Goal: Task Accomplishment & Management: Manage account settings

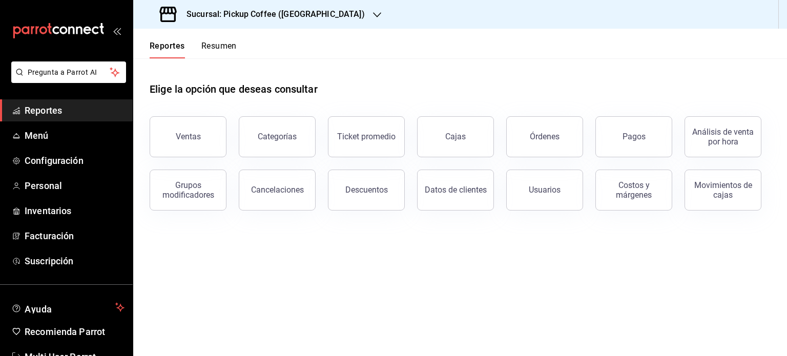
click at [219, 51] on button "Resumen" at bounding box center [218, 49] width 35 height 17
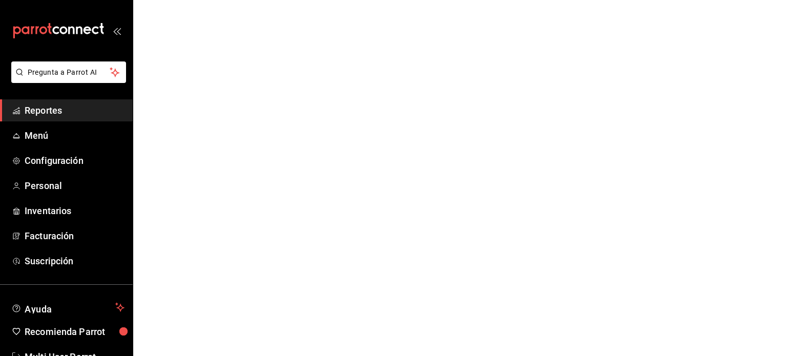
click at [45, 109] on span "Reportes" at bounding box center [75, 110] width 100 height 14
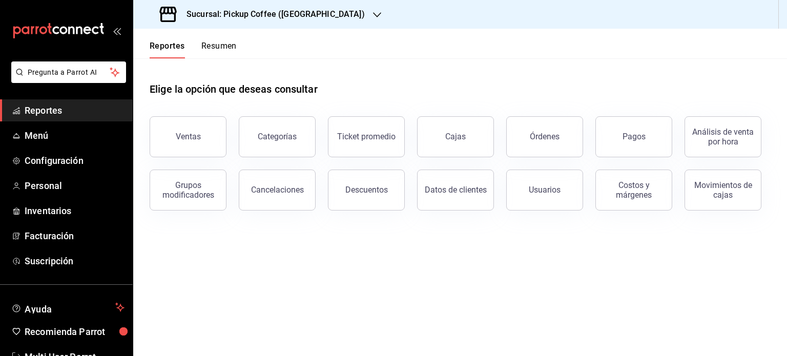
click at [187, 45] on div "Reportes Resumen" at bounding box center [193, 49] width 87 height 17
click at [170, 46] on button "Reportes" at bounding box center [167, 49] width 35 height 17
click at [68, 129] on span "Menú" at bounding box center [75, 136] width 100 height 14
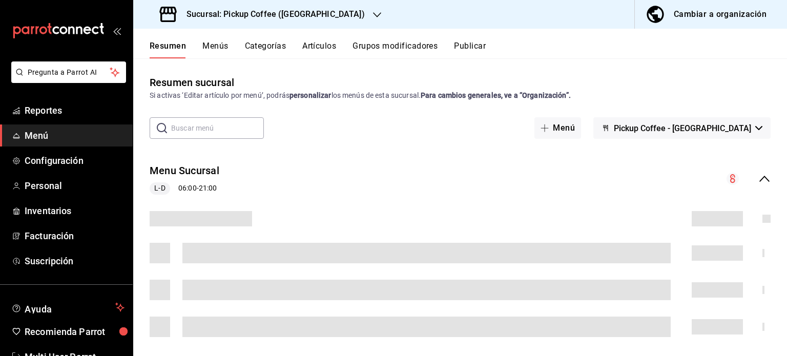
click at [325, 9] on h3 "Sucursal: Pickup Coffee (Montevideo)" at bounding box center [271, 14] width 186 height 12
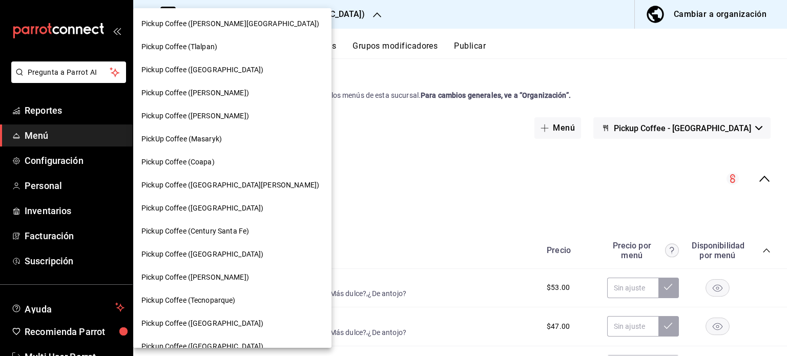
click at [427, 138] on div at bounding box center [393, 178] width 787 height 356
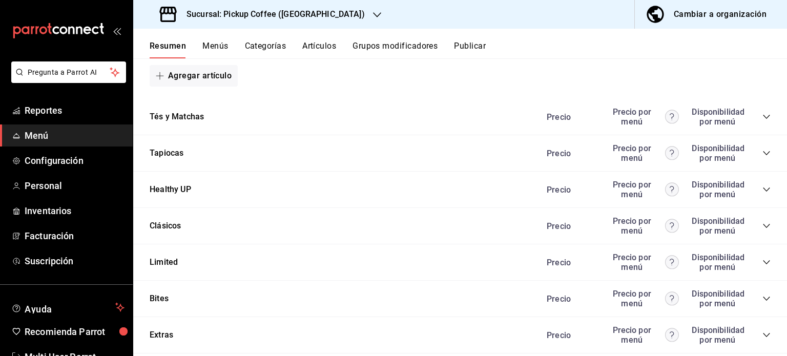
scroll to position [884, 0]
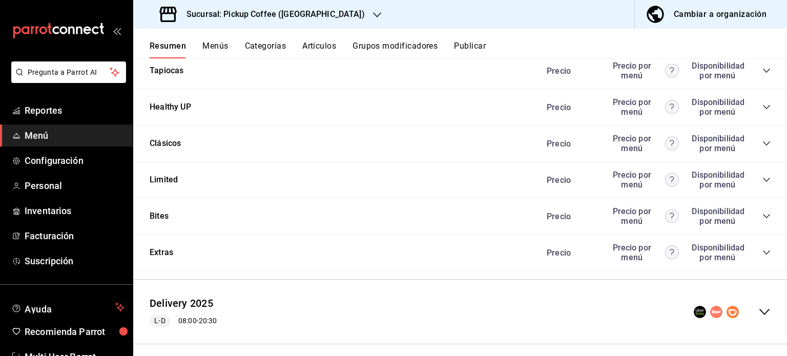
click at [762, 257] on icon "collapse-category-row" at bounding box center [766, 252] width 8 height 8
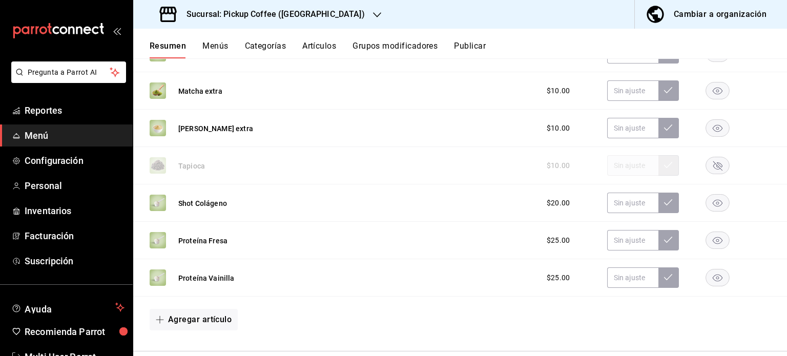
scroll to position [1345, 0]
click at [707, 168] on rect "button" at bounding box center [718, 165] width 24 height 17
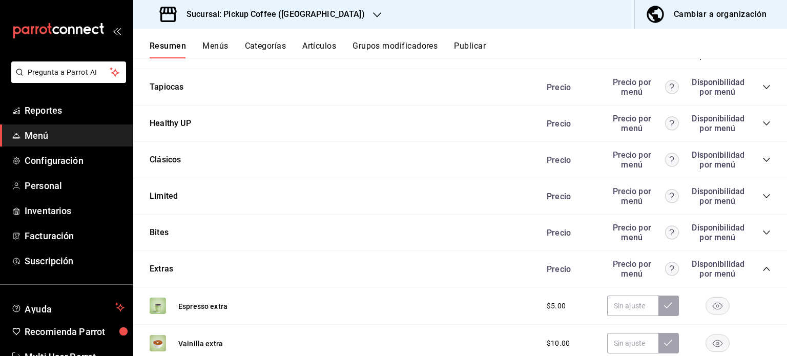
scroll to position [868, 0]
click at [763, 88] on icon "collapse-category-row" at bounding box center [766, 86] width 7 height 4
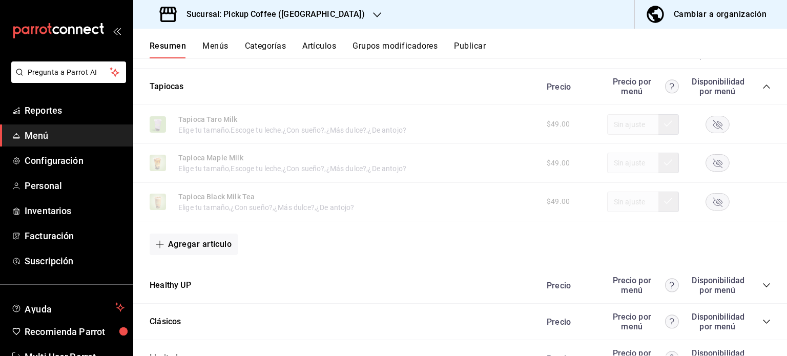
click at [712, 130] on rect "button" at bounding box center [718, 124] width 24 height 17
click at [709, 167] on rect "button" at bounding box center [718, 163] width 24 height 17
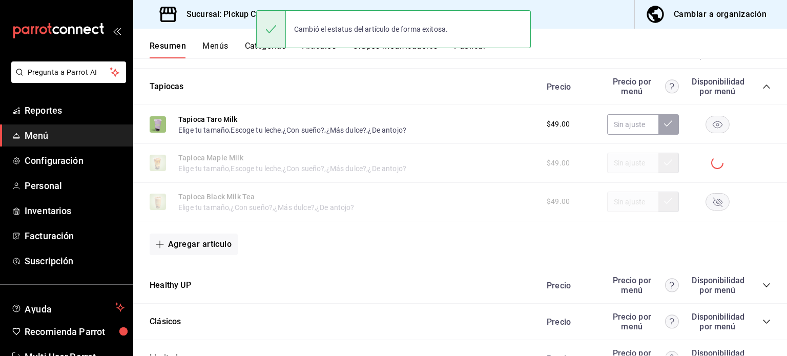
click at [715, 215] on div "Tapioca Black Milk Tea Elige tu tamaño , ¿Con sueño? , ¿Más dulce? , ¿De antojo…" at bounding box center [459, 202] width 653 height 39
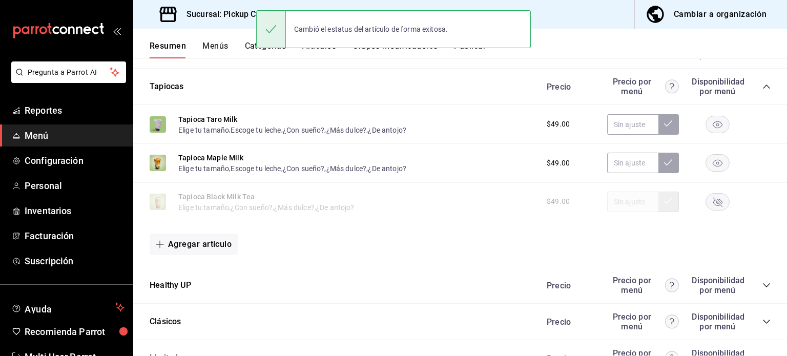
click at [712, 205] on rect "button" at bounding box center [718, 201] width 24 height 17
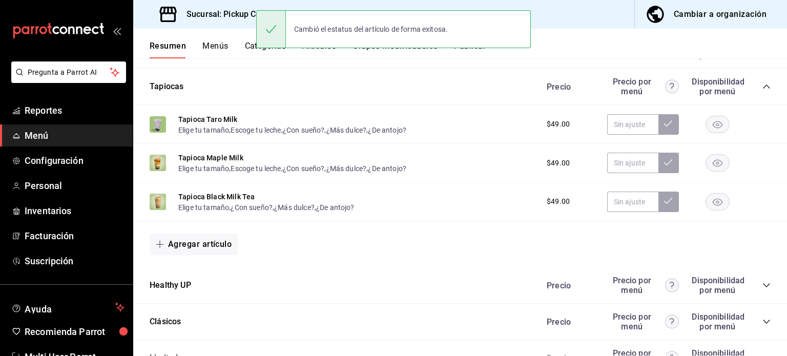
click at [485, 86] on div "Tapiocas Precio Precio por menú Disponibilidad por menú" at bounding box center [459, 87] width 653 height 36
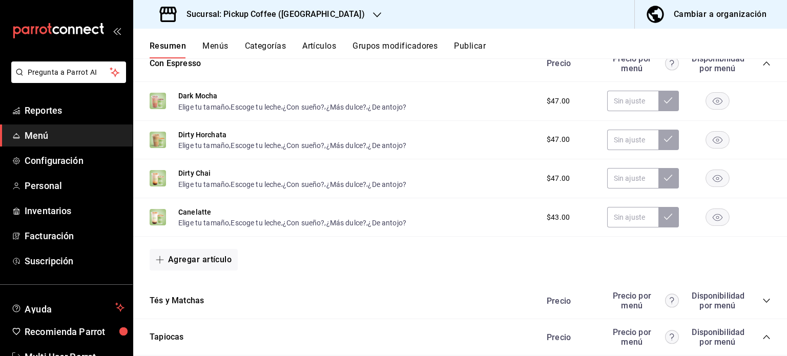
click at [325, 16] on h3 "Sucursal: Pickup Coffee (Montevideo)" at bounding box center [271, 14] width 186 height 12
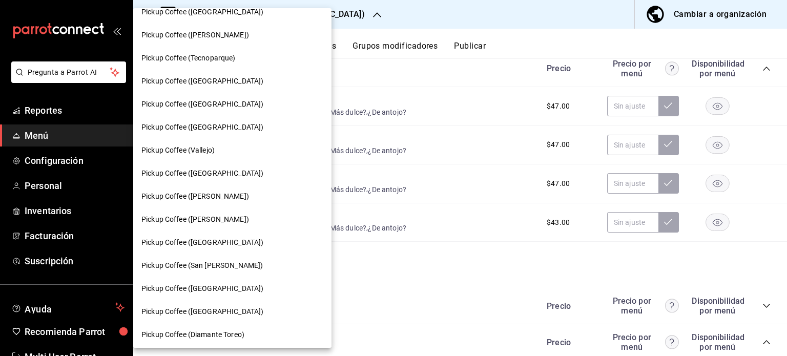
scroll to position [246, 0]
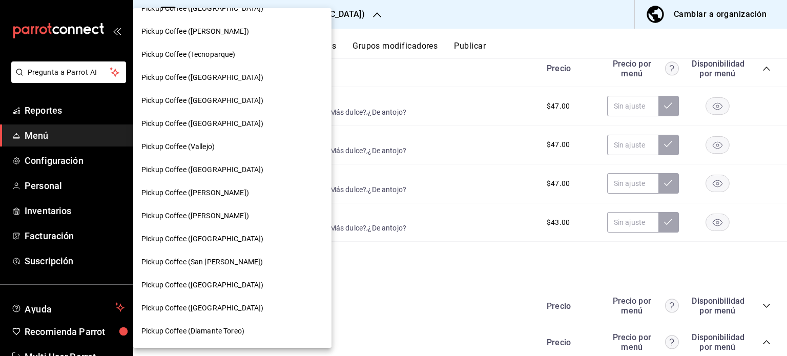
click at [226, 196] on span "Pickup Coffee ([PERSON_NAME])" at bounding box center [195, 192] width 108 height 11
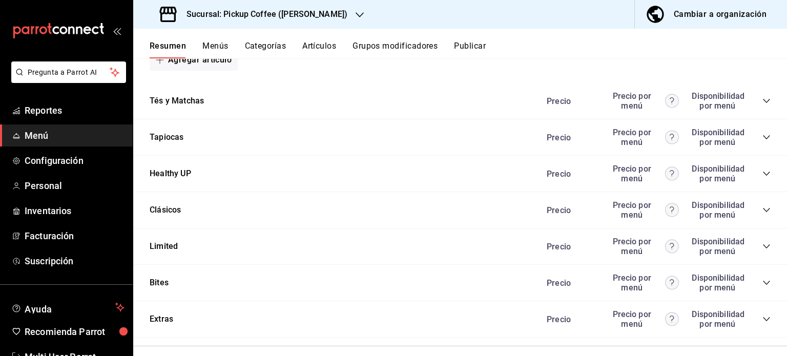
scroll to position [818, 0]
click at [765, 137] on div "Tapiocas Precio Precio por menú Disponibilidad por menú" at bounding box center [459, 136] width 653 height 36
click at [763, 137] on icon "collapse-category-row" at bounding box center [766, 136] width 7 height 4
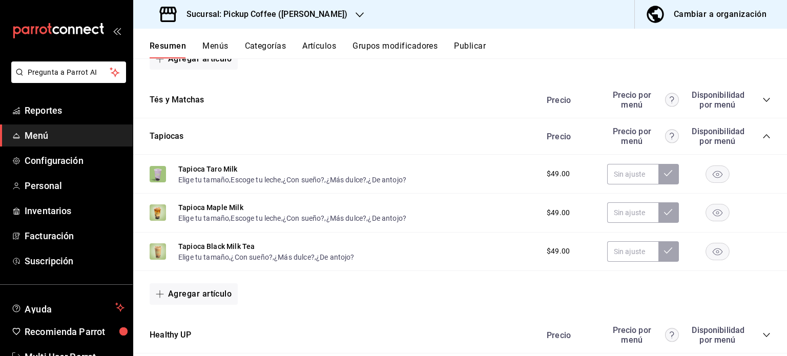
click at [711, 174] on rect "button" at bounding box center [718, 173] width 24 height 17
click at [717, 209] on rect "button" at bounding box center [718, 212] width 24 height 17
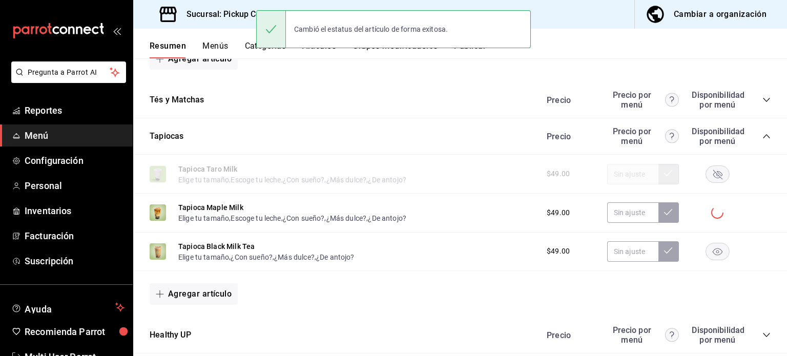
click at [716, 253] on rect "button" at bounding box center [718, 251] width 24 height 17
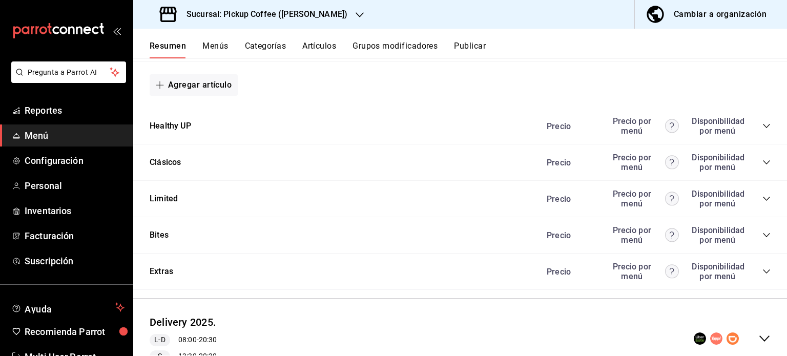
scroll to position [1073, 0]
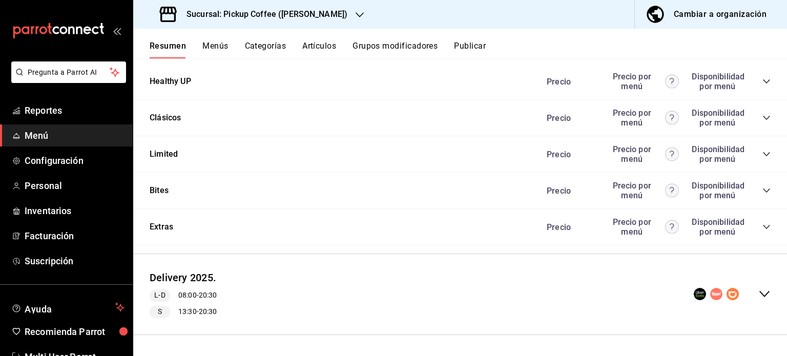
click at [763, 228] on icon "collapse-category-row" at bounding box center [766, 227] width 7 height 4
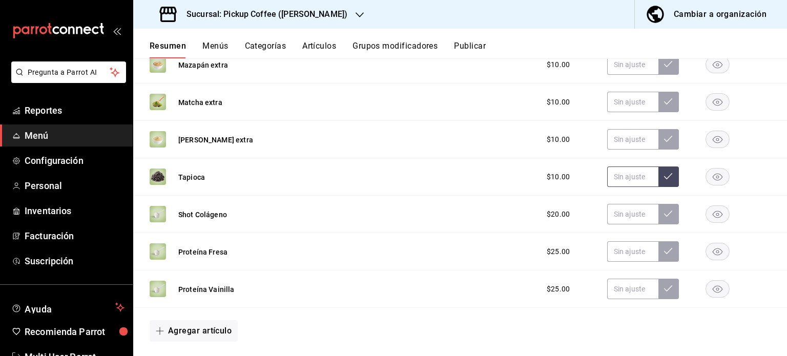
scroll to position [1495, 0]
click at [706, 170] on icon "button" at bounding box center [717, 176] width 24 height 17
click at [707, 175] on rect "button" at bounding box center [718, 176] width 24 height 17
click at [713, 174] on rect "button" at bounding box center [718, 176] width 24 height 17
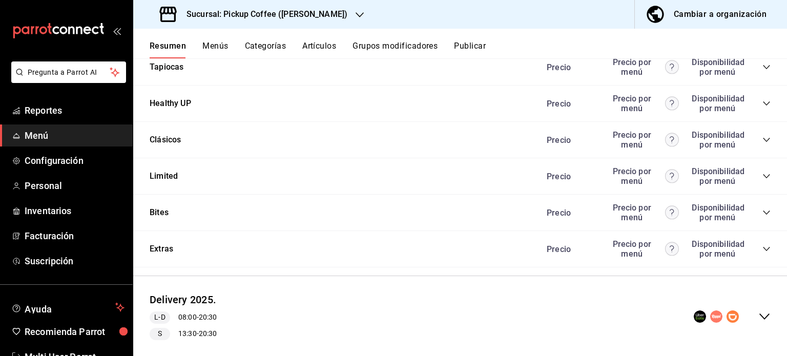
scroll to position [912, 0]
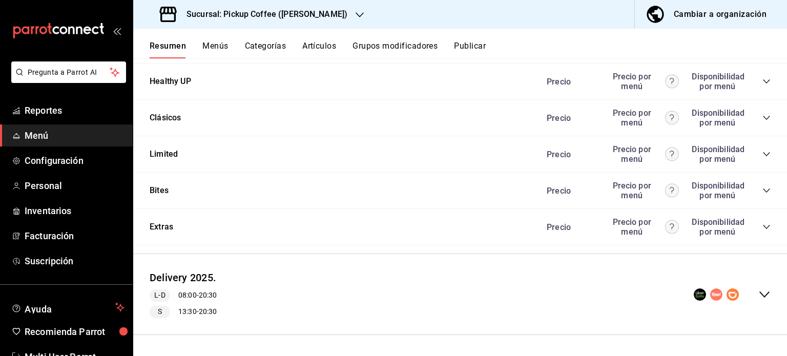
click at [762, 225] on icon "collapse-category-row" at bounding box center [766, 227] width 8 height 8
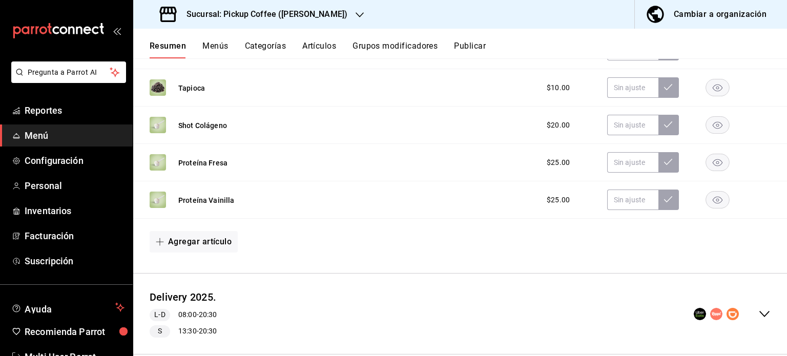
scroll to position [1423, 0]
click at [707, 84] on rect "button" at bounding box center [718, 86] width 24 height 17
click at [694, 85] on div at bounding box center [716, 86] width 51 height 17
click at [707, 88] on rect "button" at bounding box center [718, 86] width 24 height 17
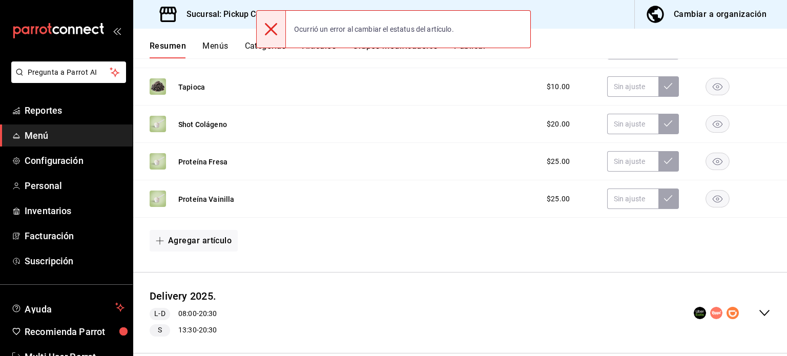
click at [707, 88] on rect "button" at bounding box center [718, 86] width 24 height 17
click at [707, 88] on div at bounding box center [716, 86] width 51 height 12
click at [707, 88] on rect "button" at bounding box center [718, 86] width 24 height 17
click at [707, 88] on div at bounding box center [716, 86] width 51 height 12
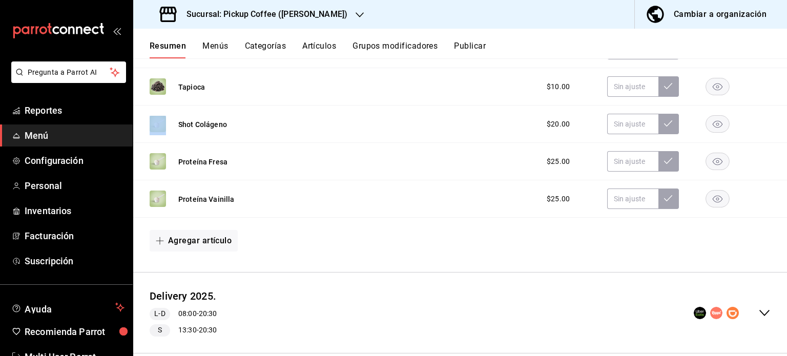
click at [355, 16] on icon "button" at bounding box center [359, 15] width 8 height 8
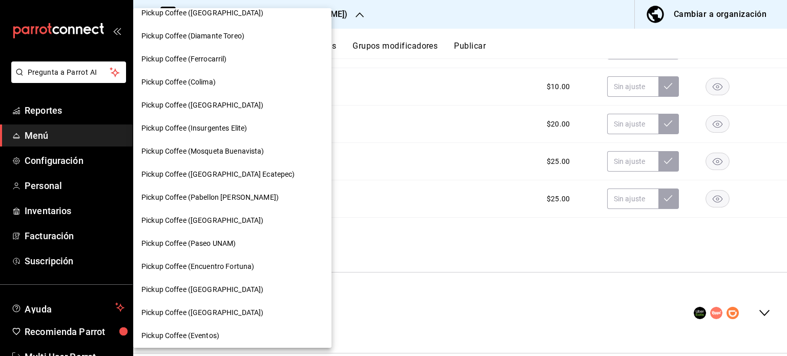
scroll to position [544, 0]
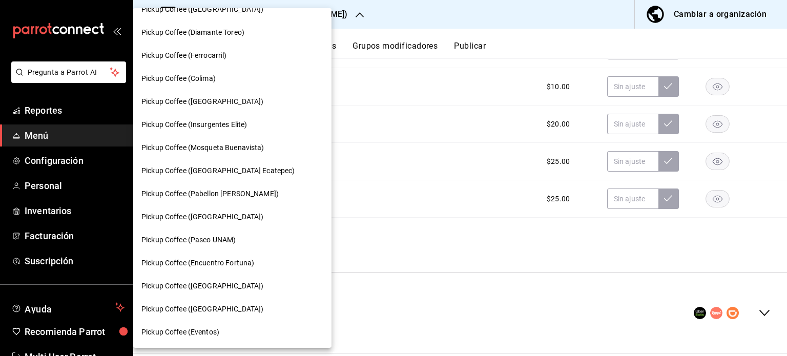
click at [254, 159] on div "Pickup Coffee ([GEOGRAPHIC_DATA] Ecatepec)" at bounding box center [232, 170] width 198 height 23
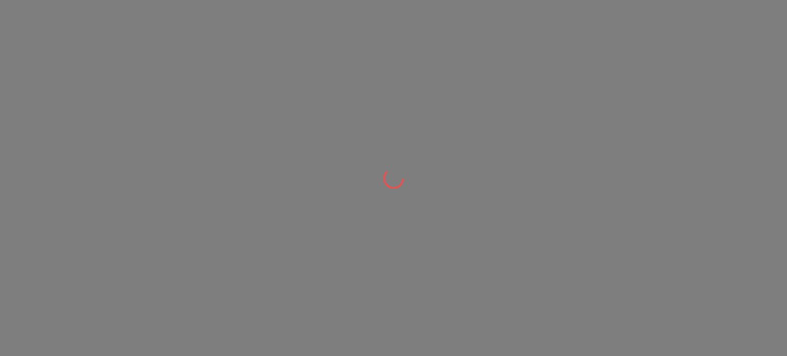
click at [252, 165] on div at bounding box center [393, 178] width 787 height 356
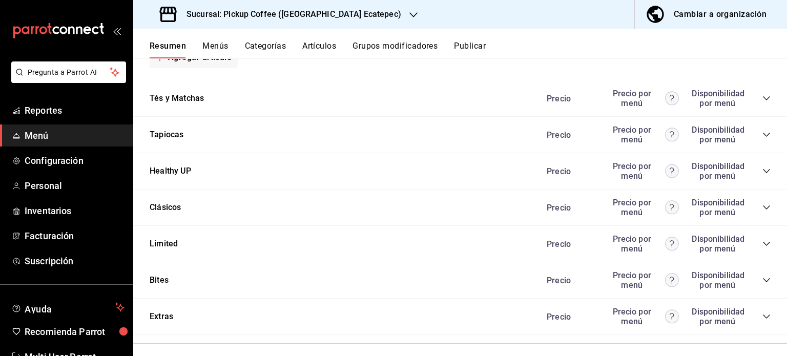
scroll to position [895, 0]
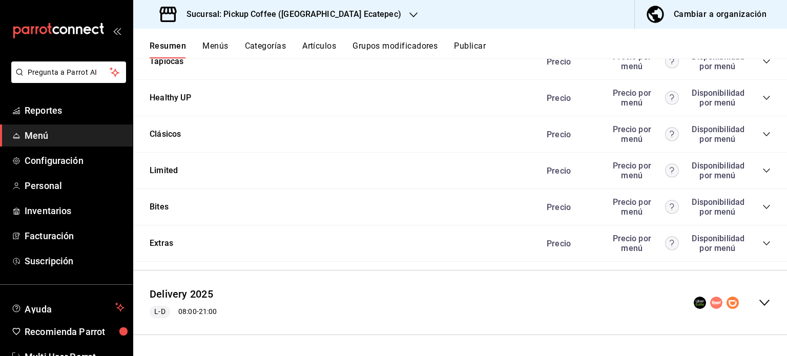
click at [762, 243] on icon "collapse-category-row" at bounding box center [766, 243] width 8 height 8
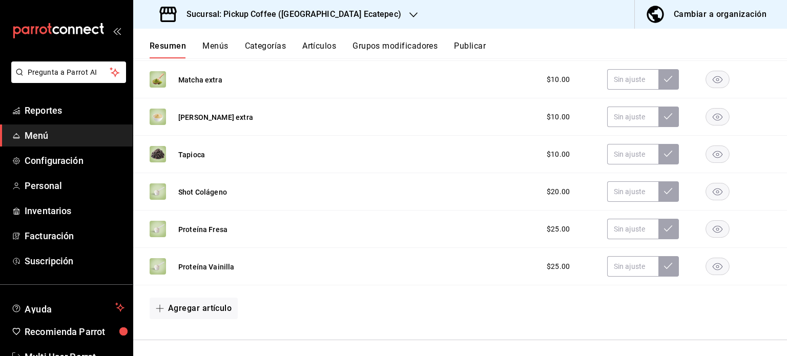
scroll to position [1356, 0]
click at [707, 225] on rect "button" at bounding box center [718, 228] width 24 height 17
click at [707, 260] on rect "button" at bounding box center [718, 266] width 24 height 17
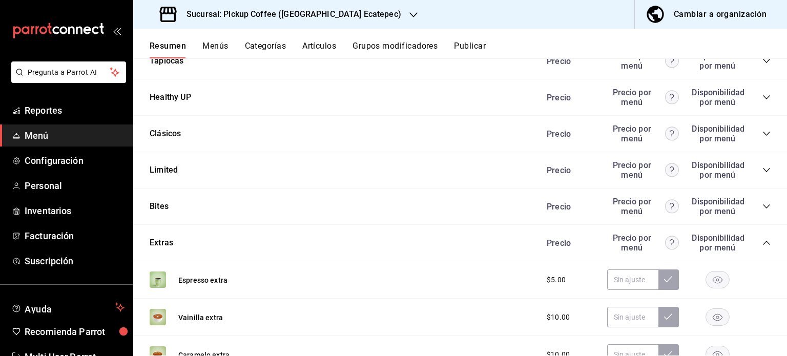
scroll to position [894, 0]
click at [762, 244] on icon "collapse-category-row" at bounding box center [766, 242] width 8 height 8
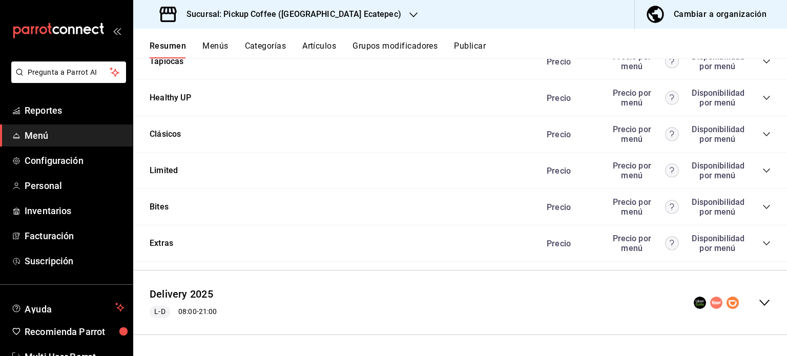
click at [762, 138] on icon "collapse-category-row" at bounding box center [766, 134] width 8 height 8
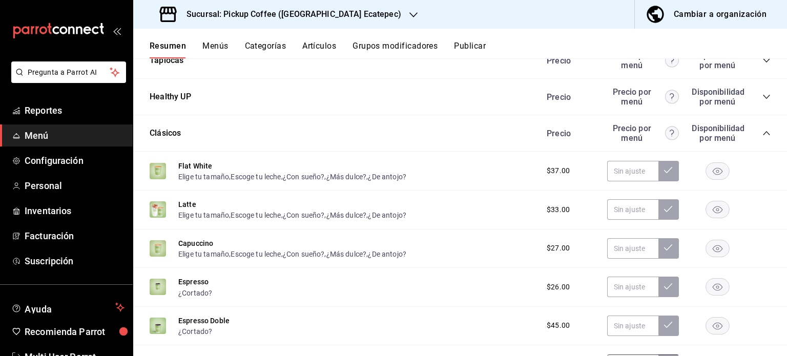
click at [762, 137] on icon "collapse-category-row" at bounding box center [766, 133] width 8 height 8
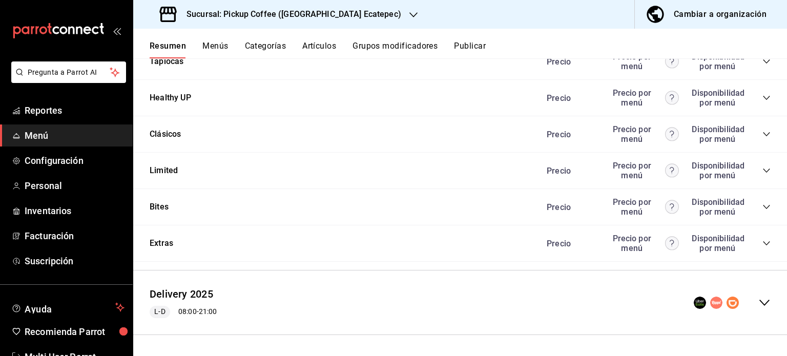
click at [762, 102] on icon "collapse-category-row" at bounding box center [766, 98] width 8 height 8
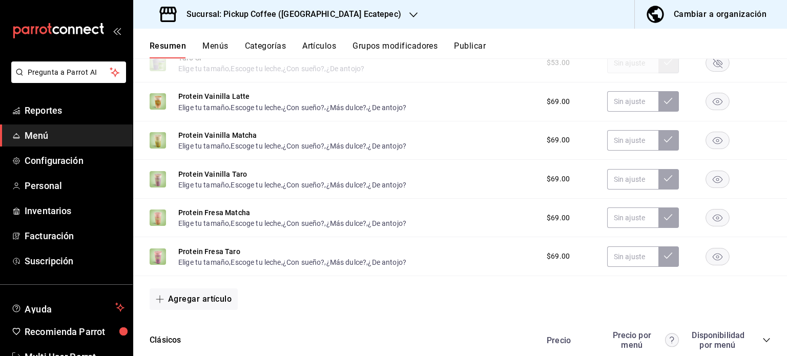
click at [709, 102] on rect "button" at bounding box center [718, 101] width 24 height 17
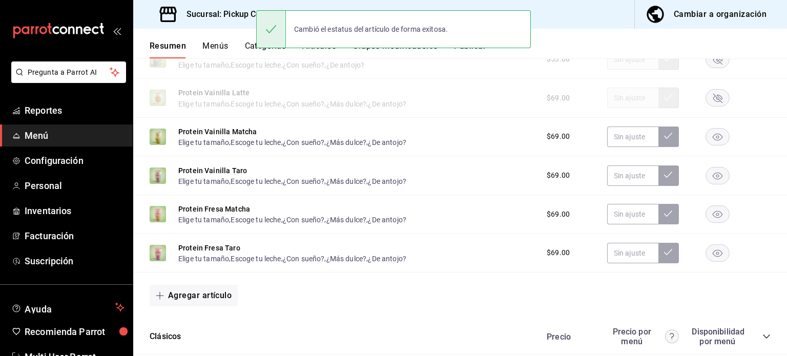
scroll to position [1047, 0]
click at [706, 131] on rect "button" at bounding box center [718, 136] width 24 height 17
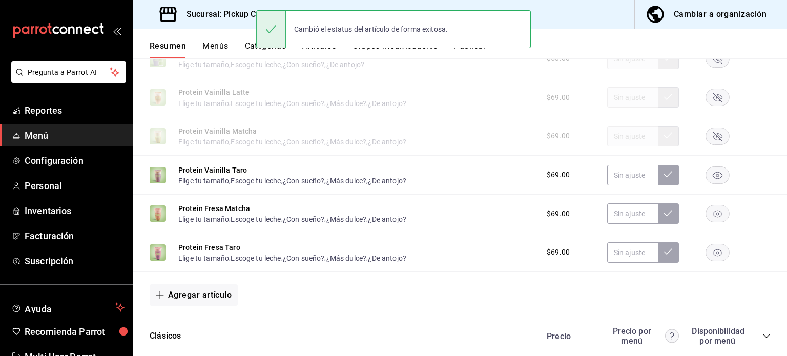
click at [707, 176] on icon "button" at bounding box center [717, 174] width 24 height 17
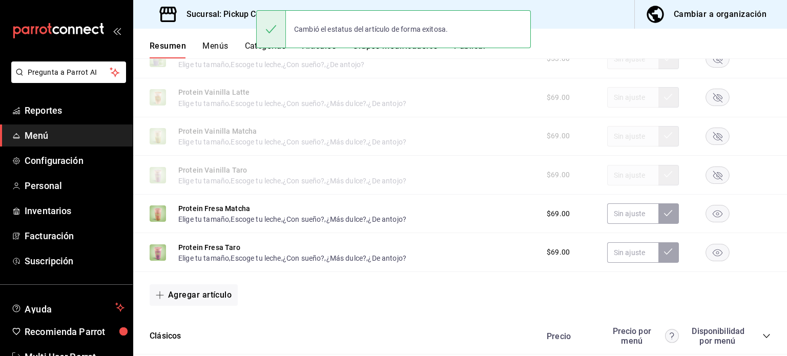
click at [706, 219] on rect "button" at bounding box center [718, 213] width 24 height 17
click at [706, 258] on rect "button" at bounding box center [718, 252] width 24 height 17
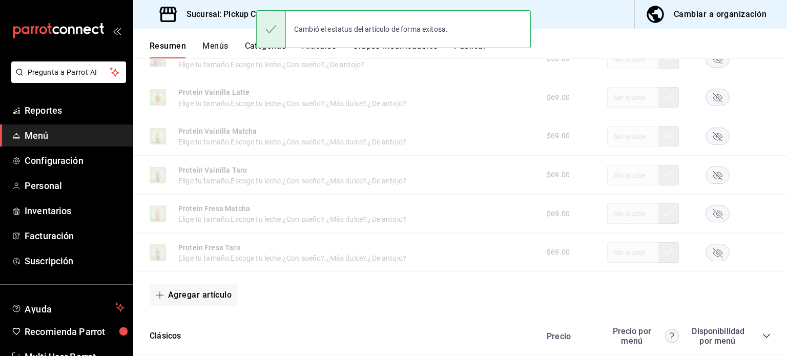
click at [157, 34] on div "Resumen Menús Categorías Artículos Grupos modificadores Publicar" at bounding box center [459, 44] width 653 height 30
click at [433, 27] on div "Cambió el estatus del artículo de forma exitosa." at bounding box center [371, 29] width 170 height 23
click at [577, 32] on div "Resumen Menús Categorías Artículos Grupos modificadores Publicar" at bounding box center [459, 44] width 653 height 30
drag, startPoint x: 387, startPoint y: 34, endPoint x: 353, endPoint y: 31, distance: 33.4
click at [353, 31] on div "Cambió el estatus del artículo de forma exitosa." at bounding box center [371, 29] width 170 height 23
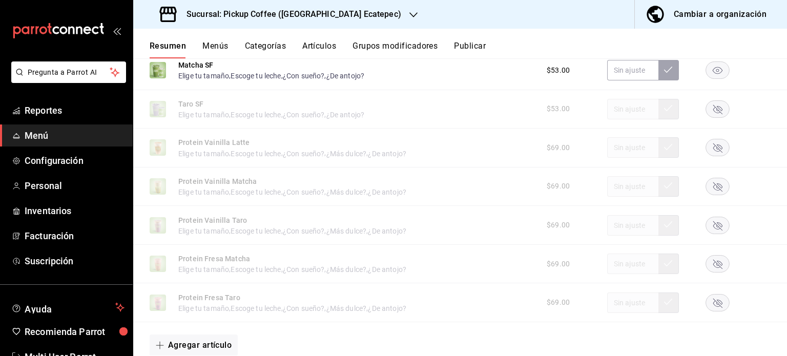
scroll to position [997, 0]
